Goal: Information Seeking & Learning: Learn about a topic

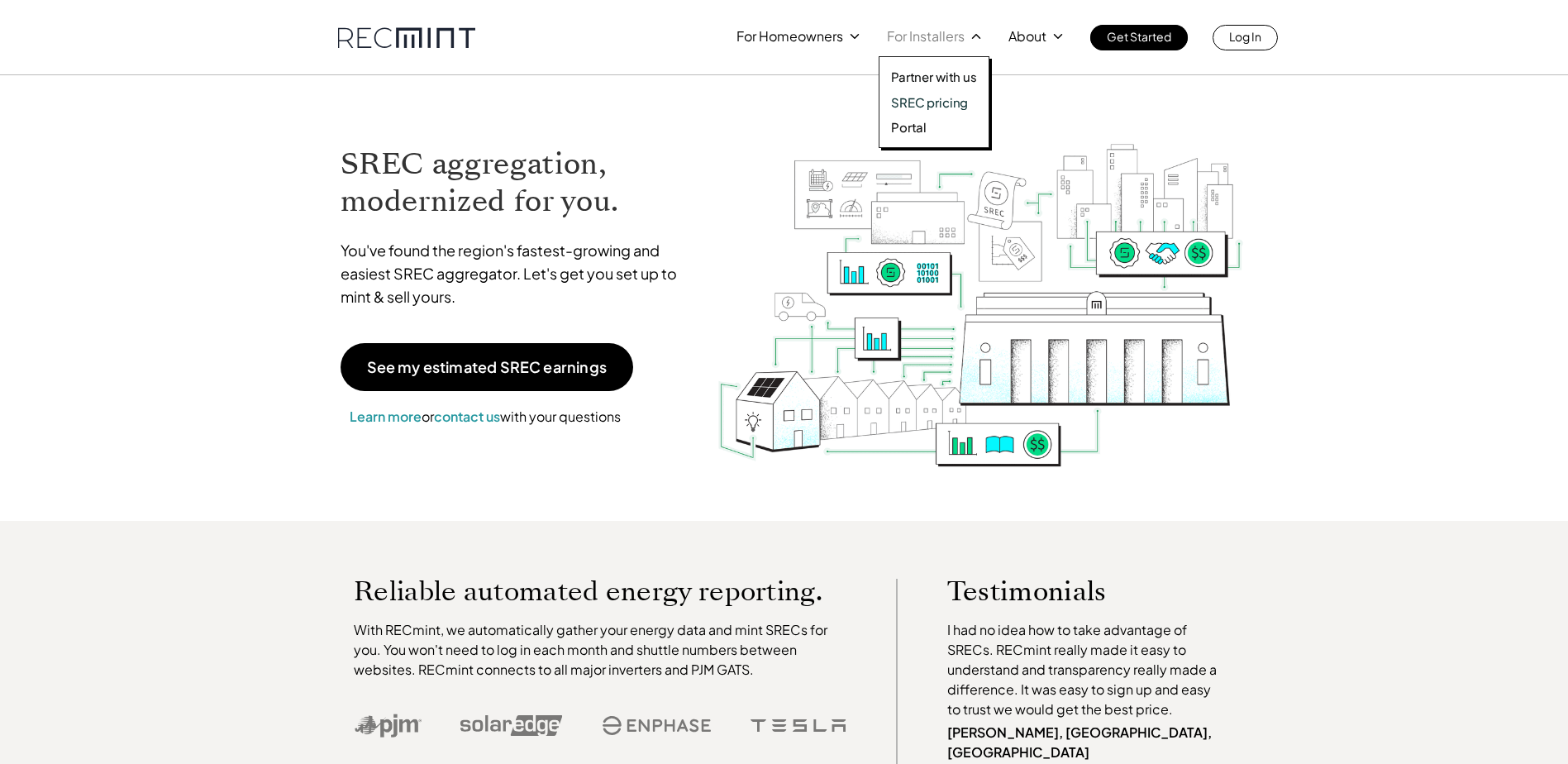
click at [954, 104] on p "SREC pricing" at bounding box center [929, 103] width 77 height 17
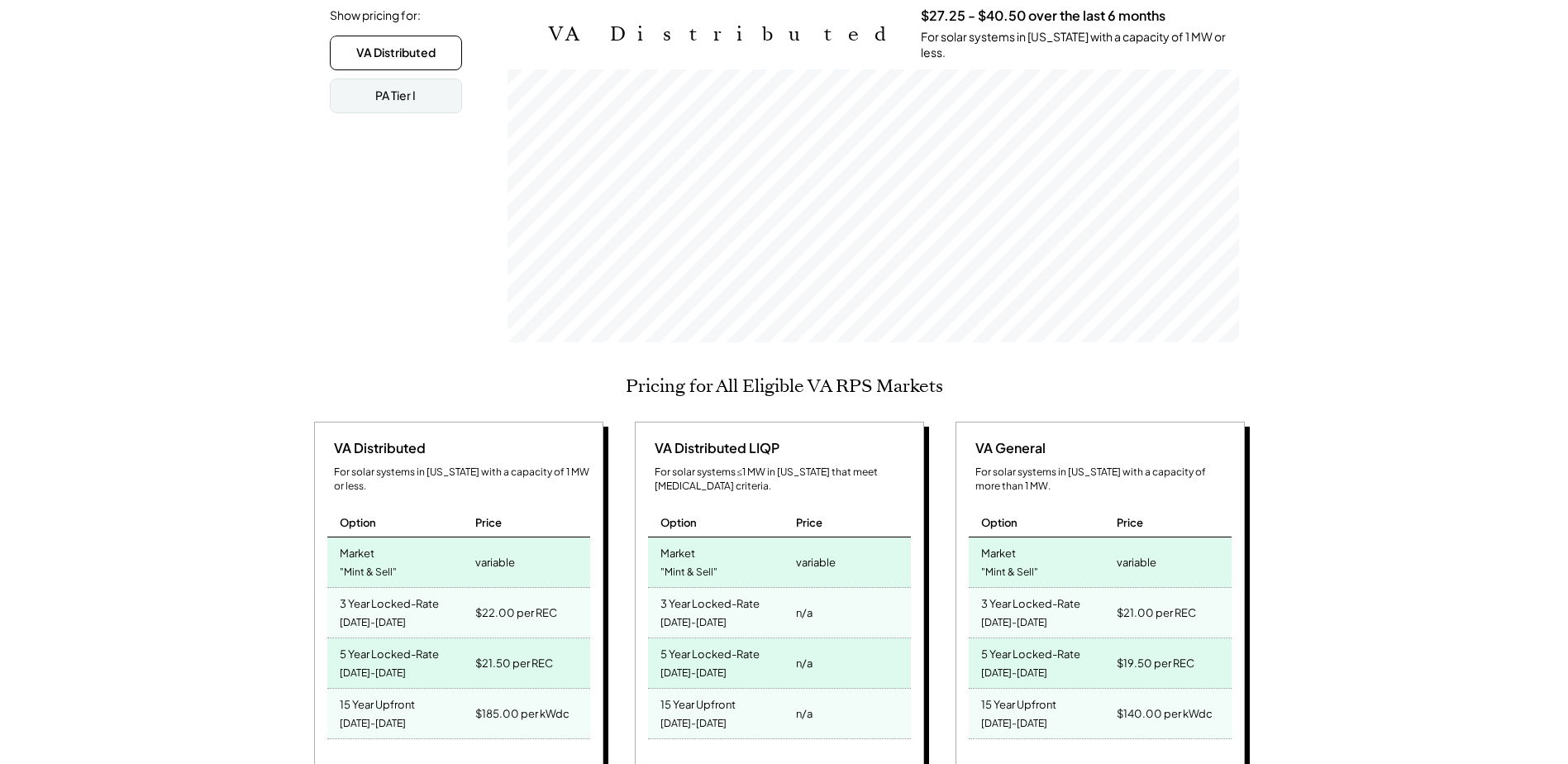
scroll to position [414, 0]
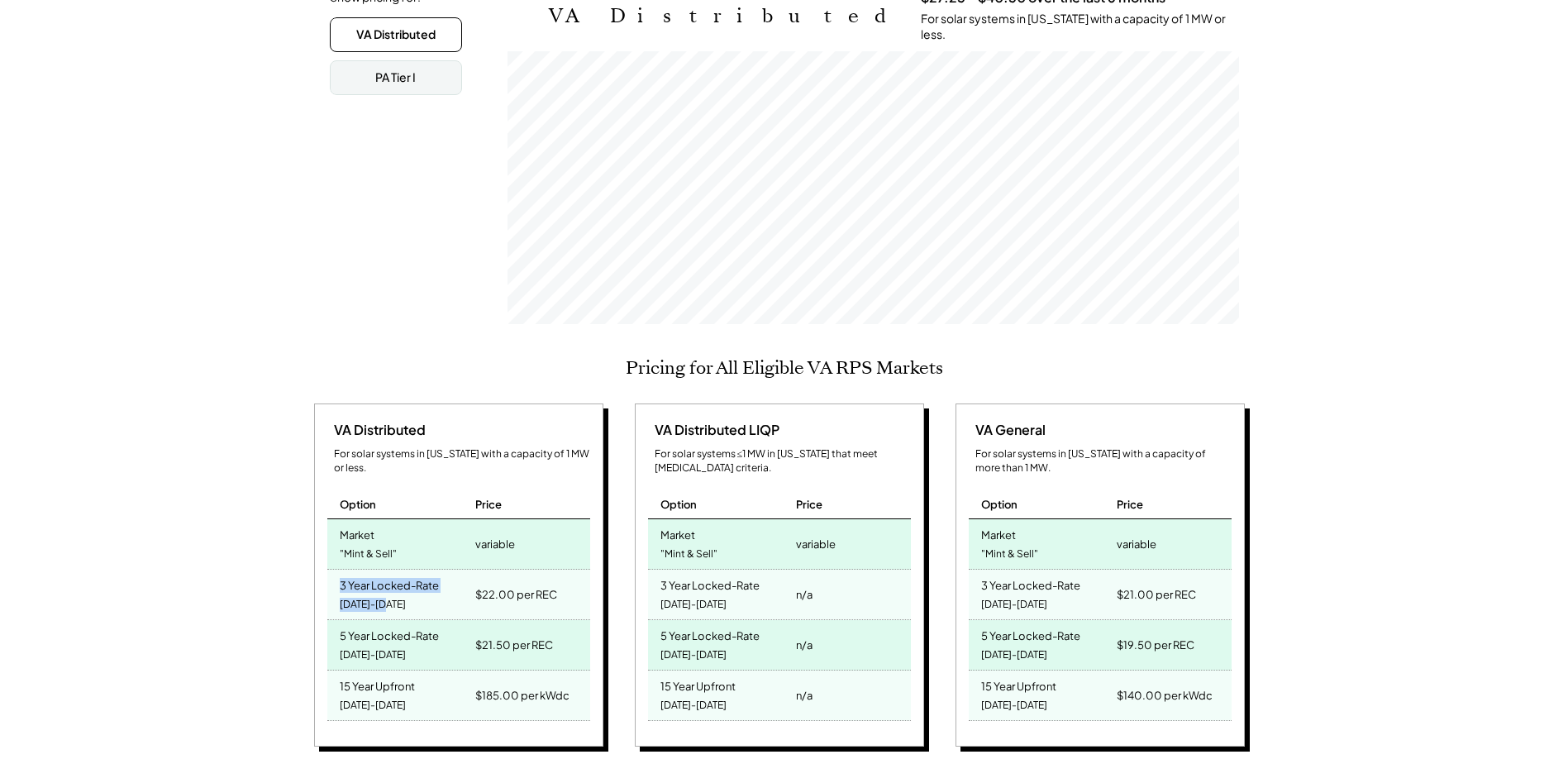
drag, startPoint x: 339, startPoint y: 558, endPoint x: 406, endPoint y: 582, distance: 71.2
click at [406, 582] on div "3 Year Locked-Rate 2025-2027" at bounding box center [399, 594] width 144 height 50
click at [413, 577] on div "3 Year Locked-Rate 2025-2027" at bounding box center [399, 594] width 144 height 50
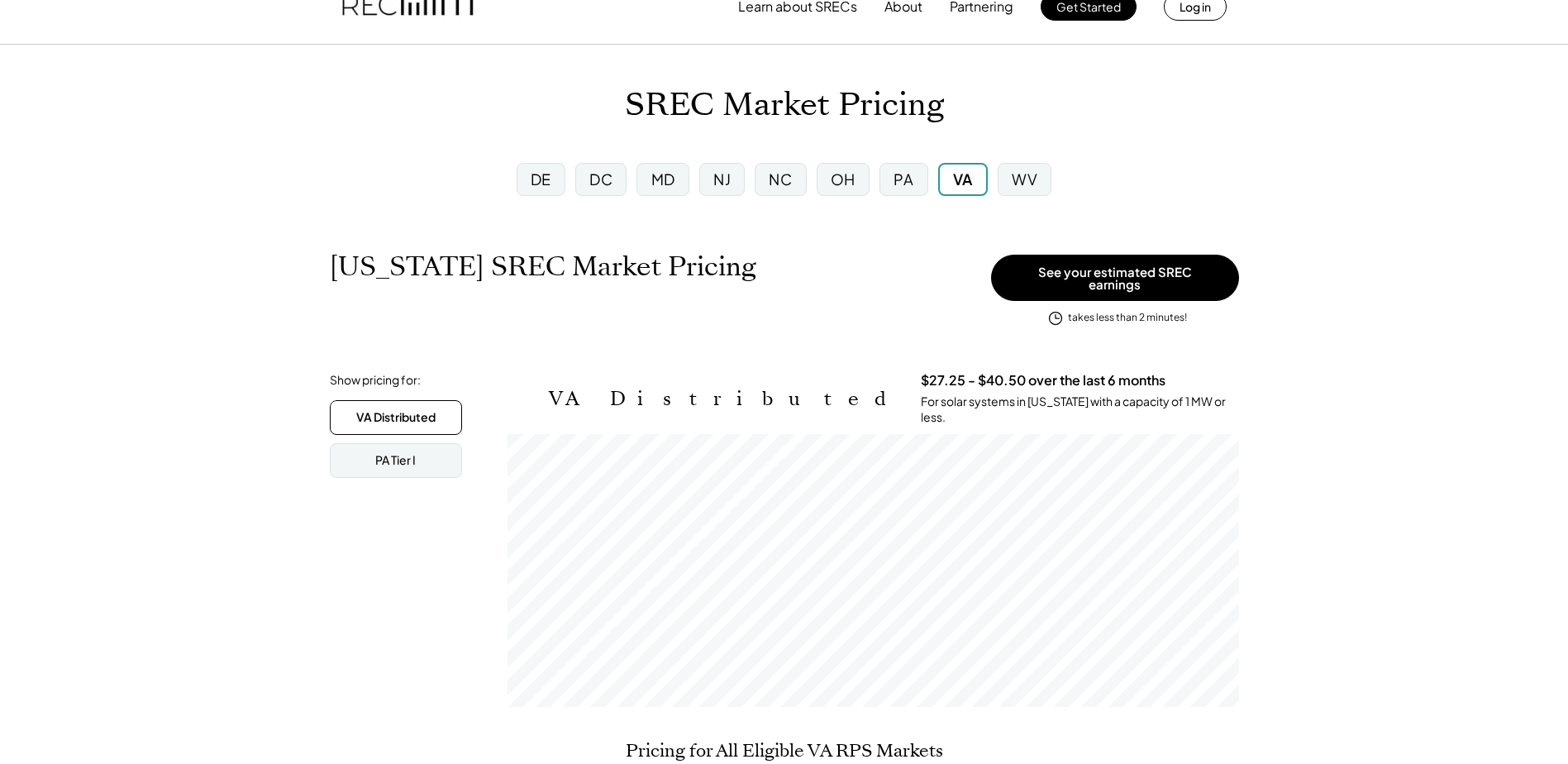
scroll to position [0, 0]
